Goal: Use online tool/utility: Utilize a website feature to perform a specific function

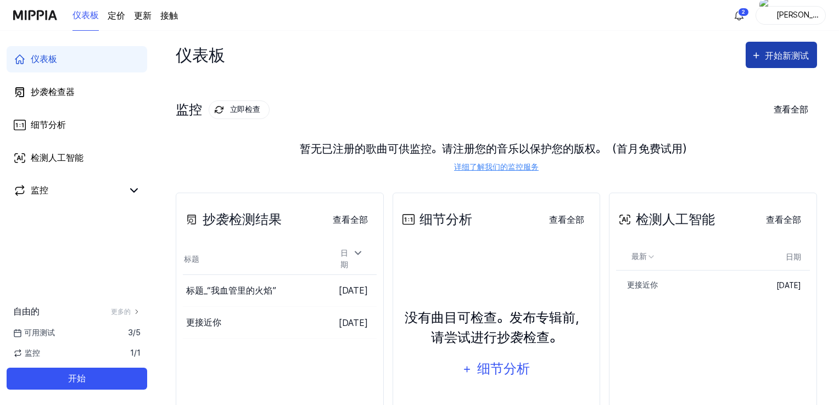
click at [794, 53] on font "开始新测试" at bounding box center [786, 55] width 44 height 10
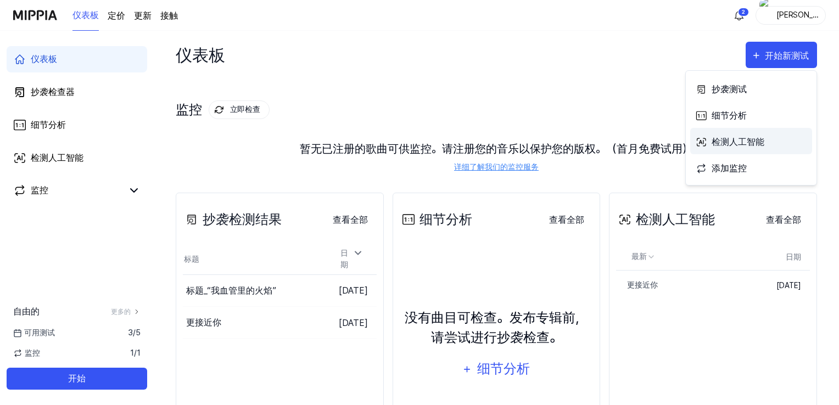
click at [736, 144] on font "检测人工智能" at bounding box center [737, 142] width 53 height 10
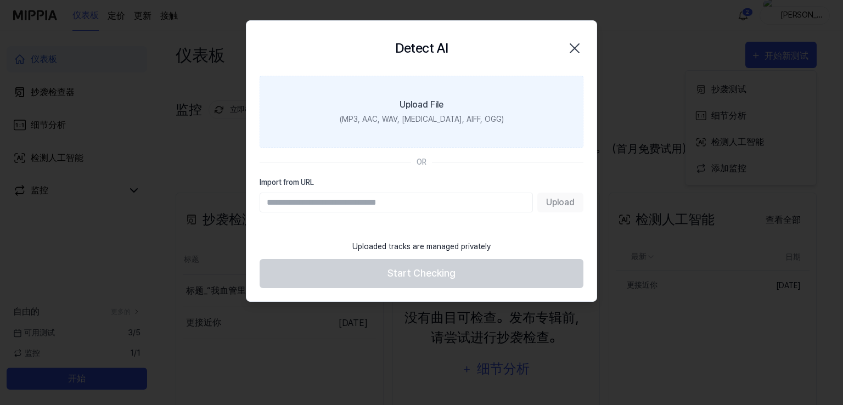
click at [424, 120] on div "(MP3, AAC, WAV, [MEDICAL_DATA], AIFF, OGG)" at bounding box center [422, 120] width 164 height 12
click at [0, 0] on input "Upload File (MP3, AAC, WAV, [MEDICAL_DATA], AIFF, OGG)" at bounding box center [0, 0] width 0 height 0
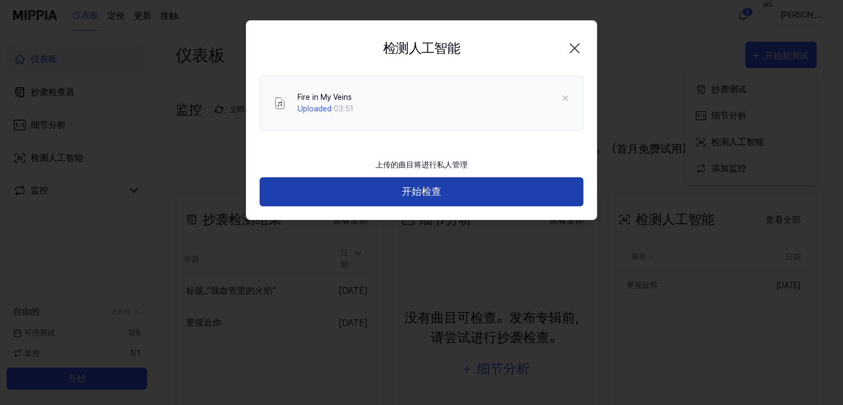
click at [441, 188] on font "开始检查" at bounding box center [422, 191] width 40 height 12
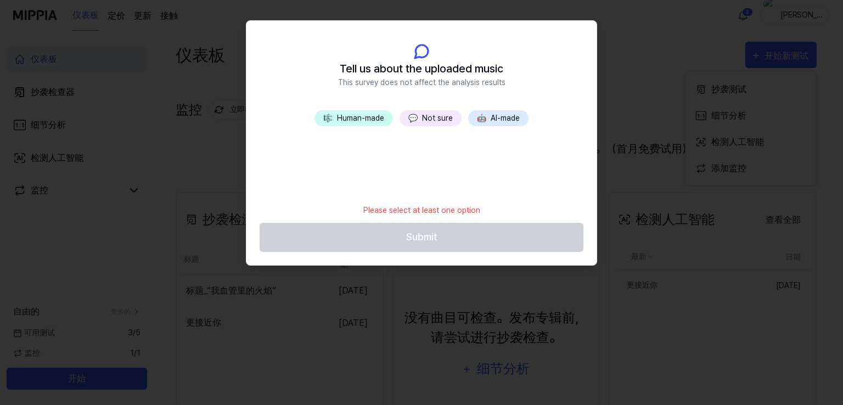
click at [359, 119] on button "🎼 Human-made" at bounding box center [353, 118] width 78 height 16
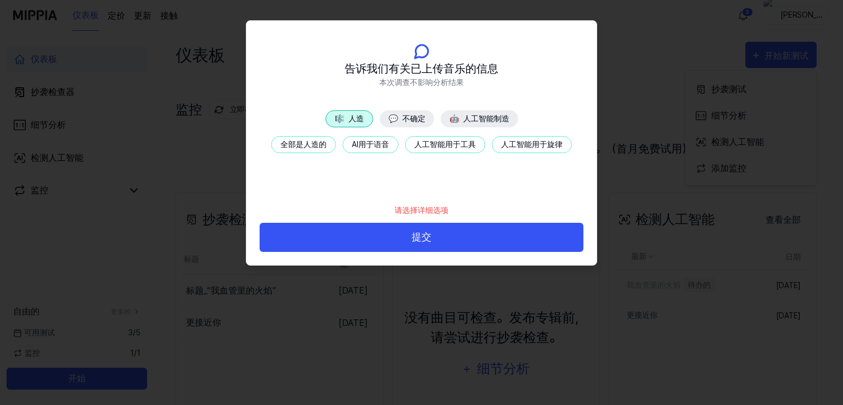
click at [413, 116] on font "不确定" at bounding box center [413, 118] width 23 height 9
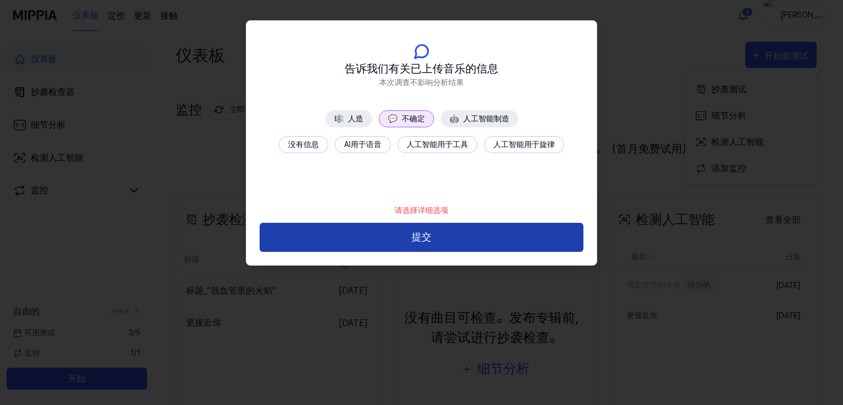
click at [408, 243] on button "提交" at bounding box center [422, 237] width 324 height 29
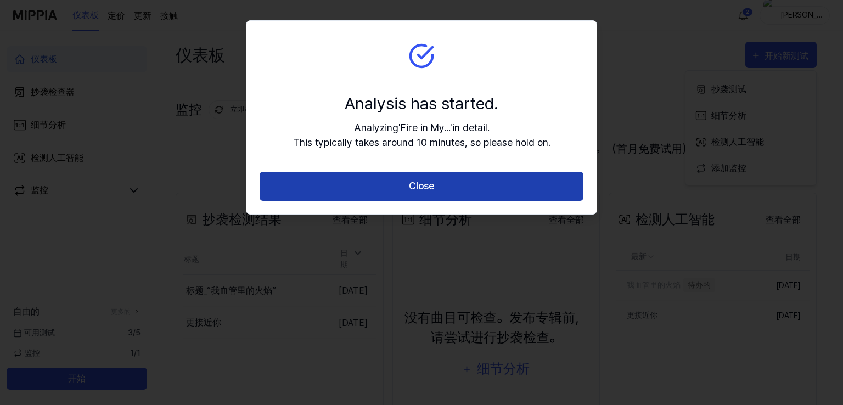
click at [403, 196] on button "Close" at bounding box center [422, 186] width 324 height 29
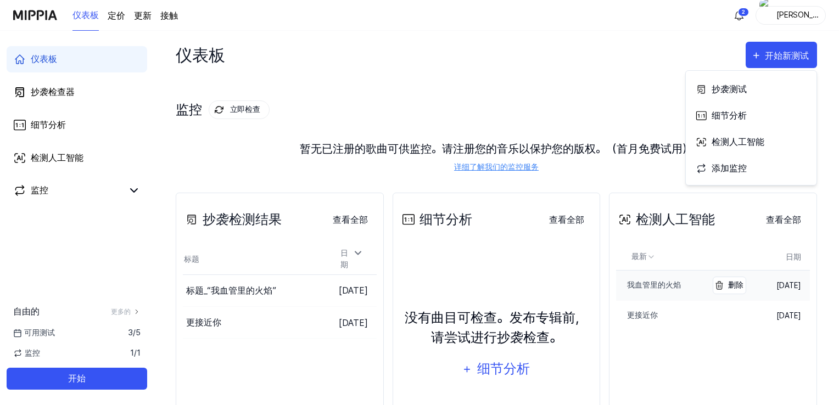
click at [656, 286] on font "我血管里的火焰" at bounding box center [654, 284] width 54 height 9
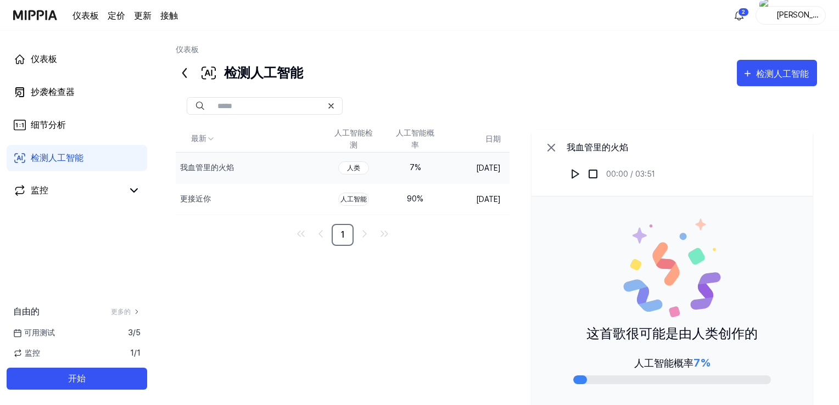
click at [351, 169] on font "人类" at bounding box center [353, 168] width 13 height 8
click at [402, 168] on div "7 %" at bounding box center [415, 168] width 44 height 12
click at [414, 168] on font "%" at bounding box center [417, 167] width 7 height 9
click at [417, 168] on div "7 %" at bounding box center [415, 168] width 44 height 12
drag, startPoint x: 504, startPoint y: 168, endPoint x: 485, endPoint y: 167, distance: 19.2
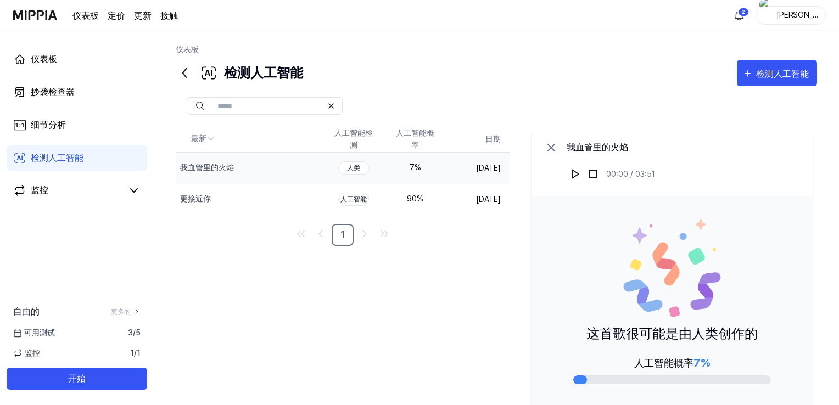
click at [485, 167] on td "[DATE]" at bounding box center [478, 167] width 64 height 31
